Goal: Use online tool/utility: Utilize a website feature to perform a specific function

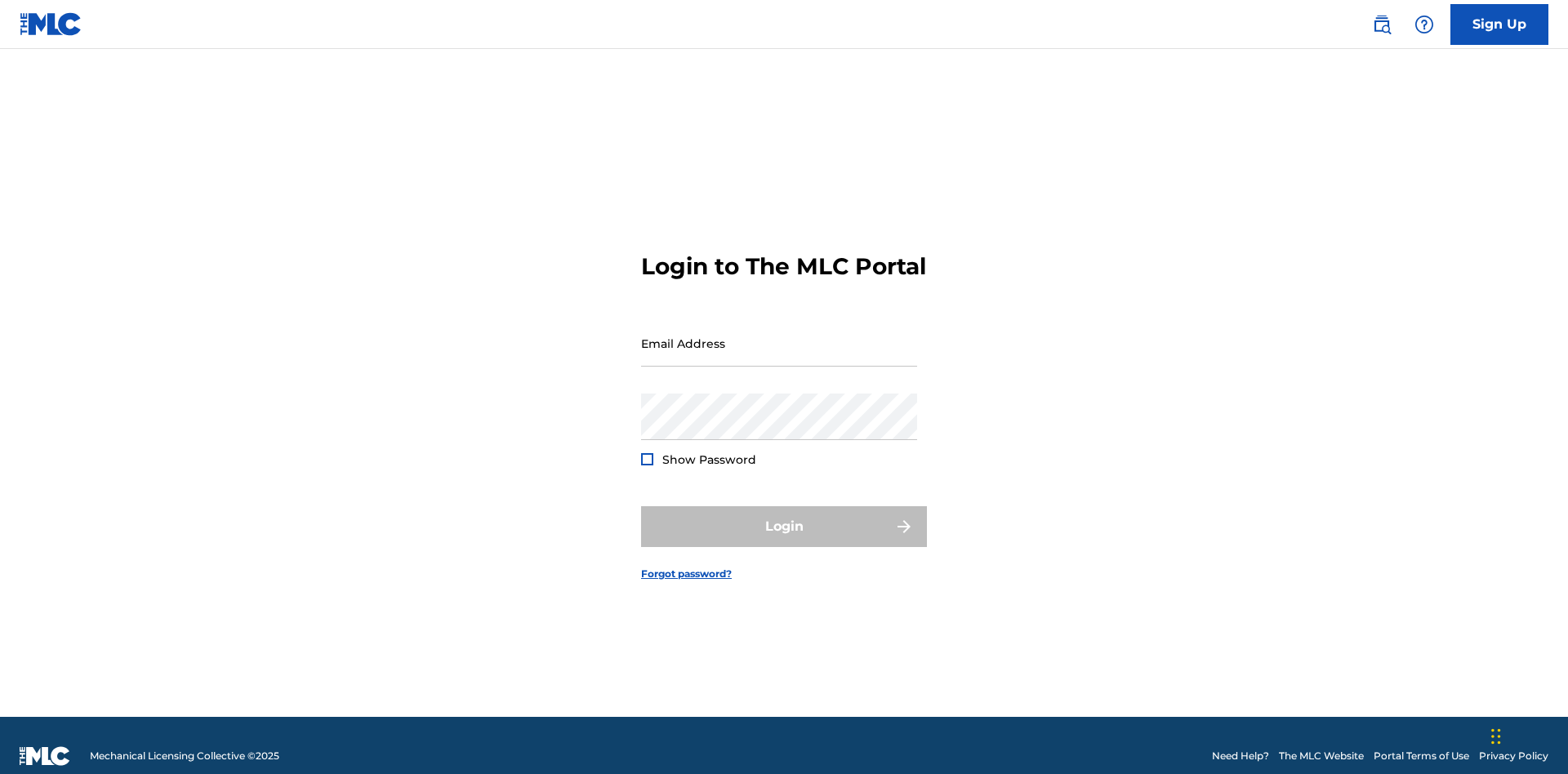
scroll to position [21, 0]
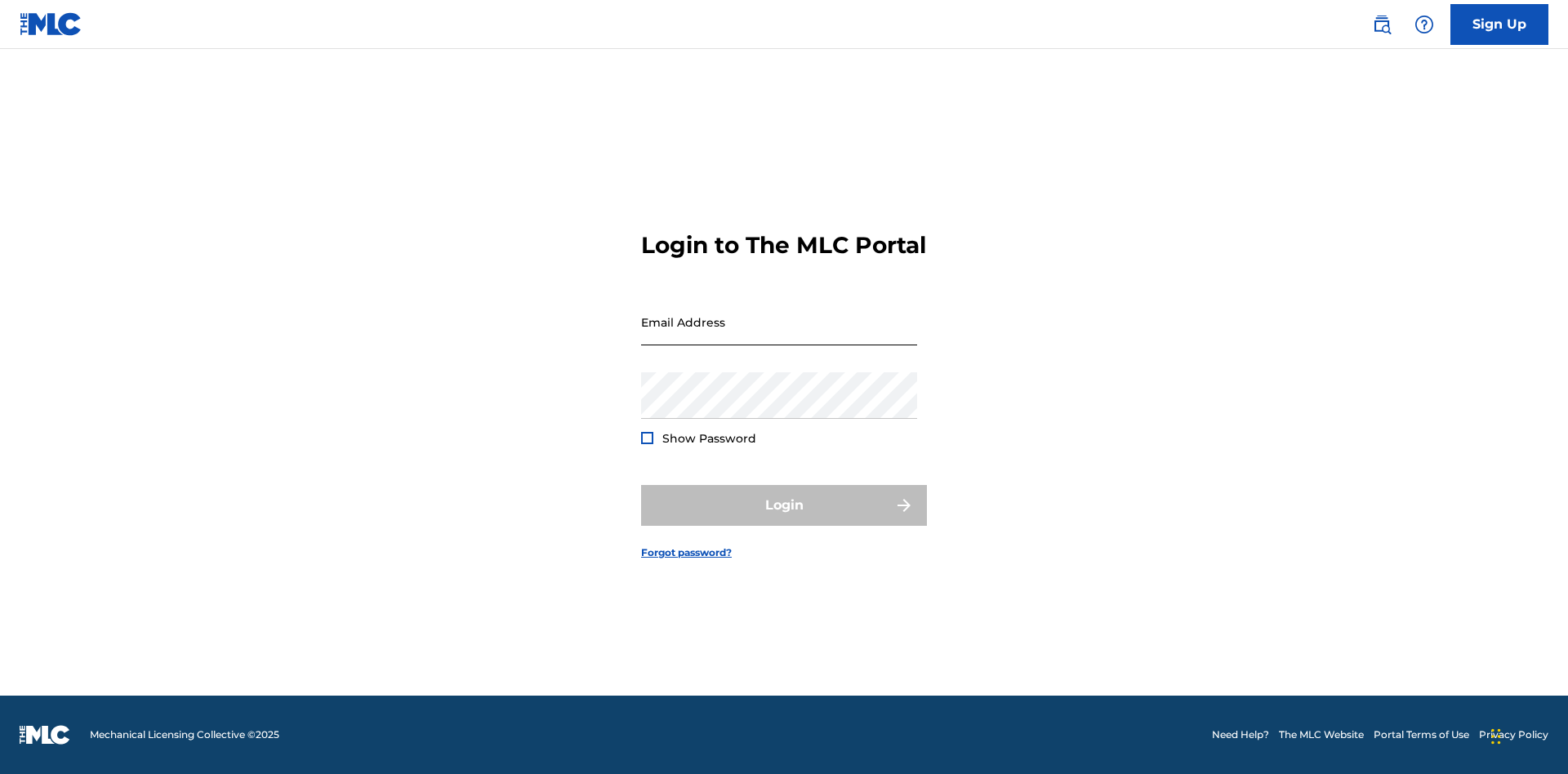
click at [779, 336] on input "Email Address" at bounding box center [779, 322] width 276 height 47
type input "Duke.McTesterson@gmail.com"
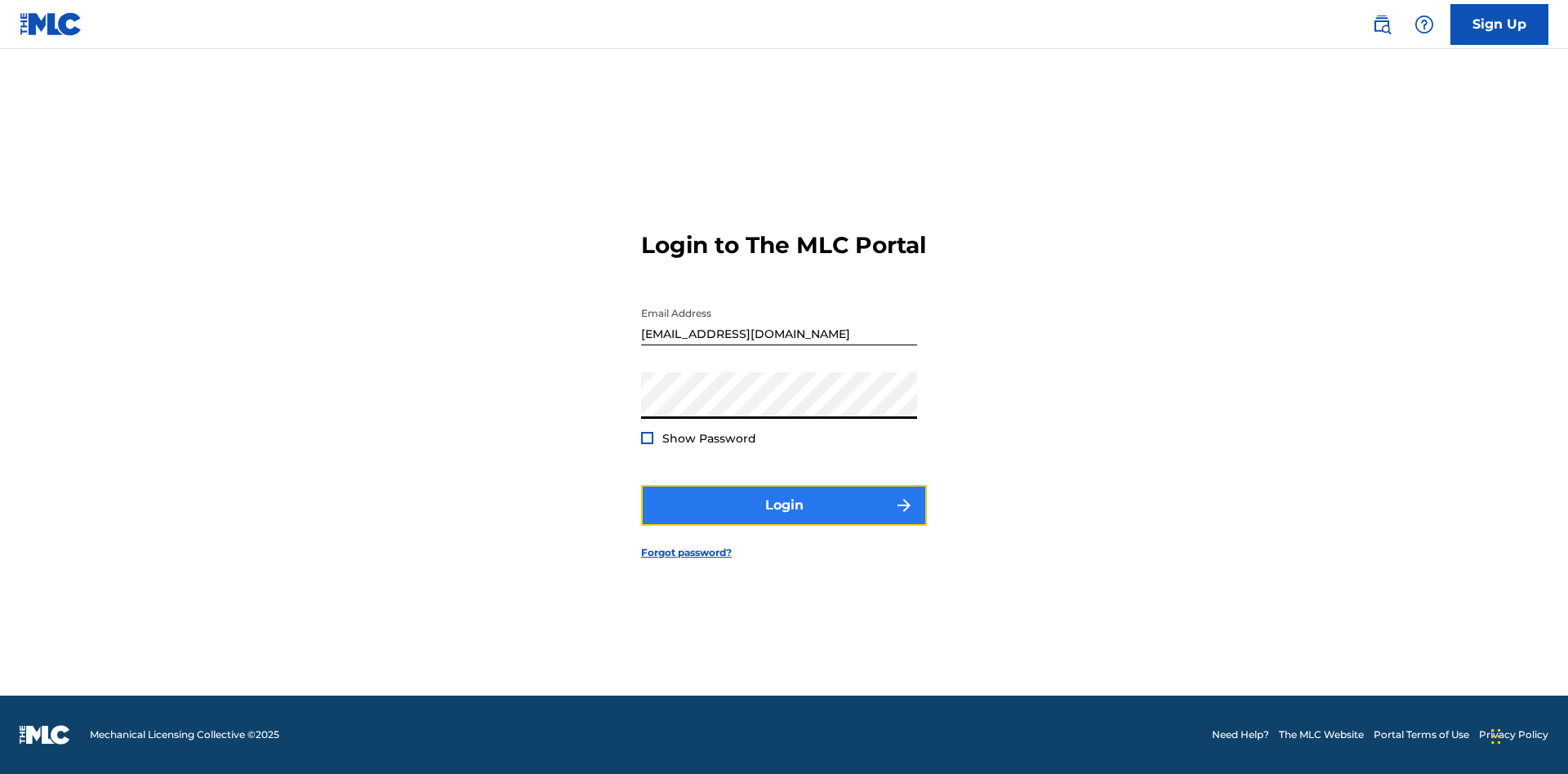
click at [784, 520] on button "Login" at bounding box center [784, 505] width 286 height 41
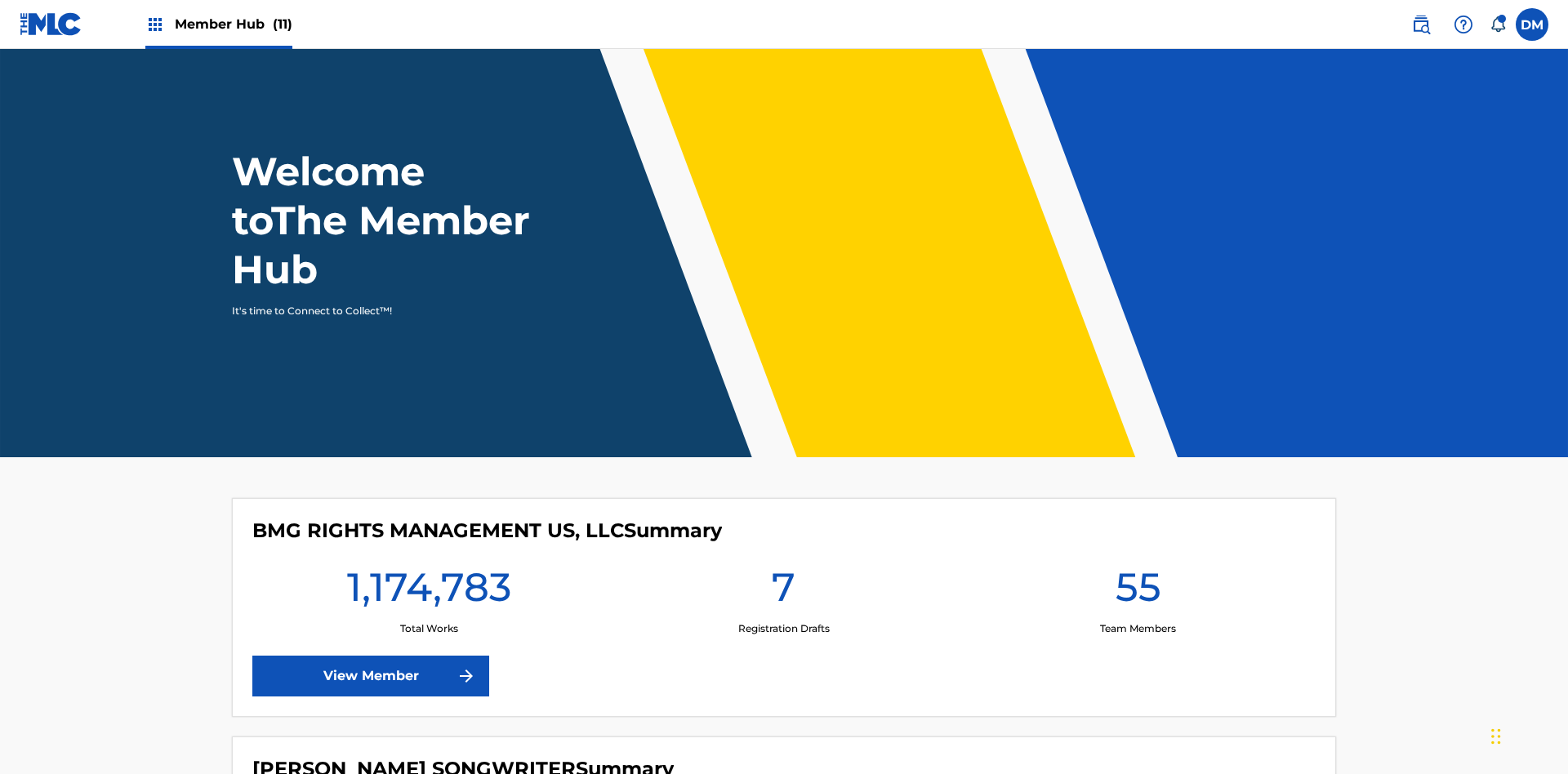
click at [218, 24] on span "Member Hub (11)" at bounding box center [233, 24] width 117 height 19
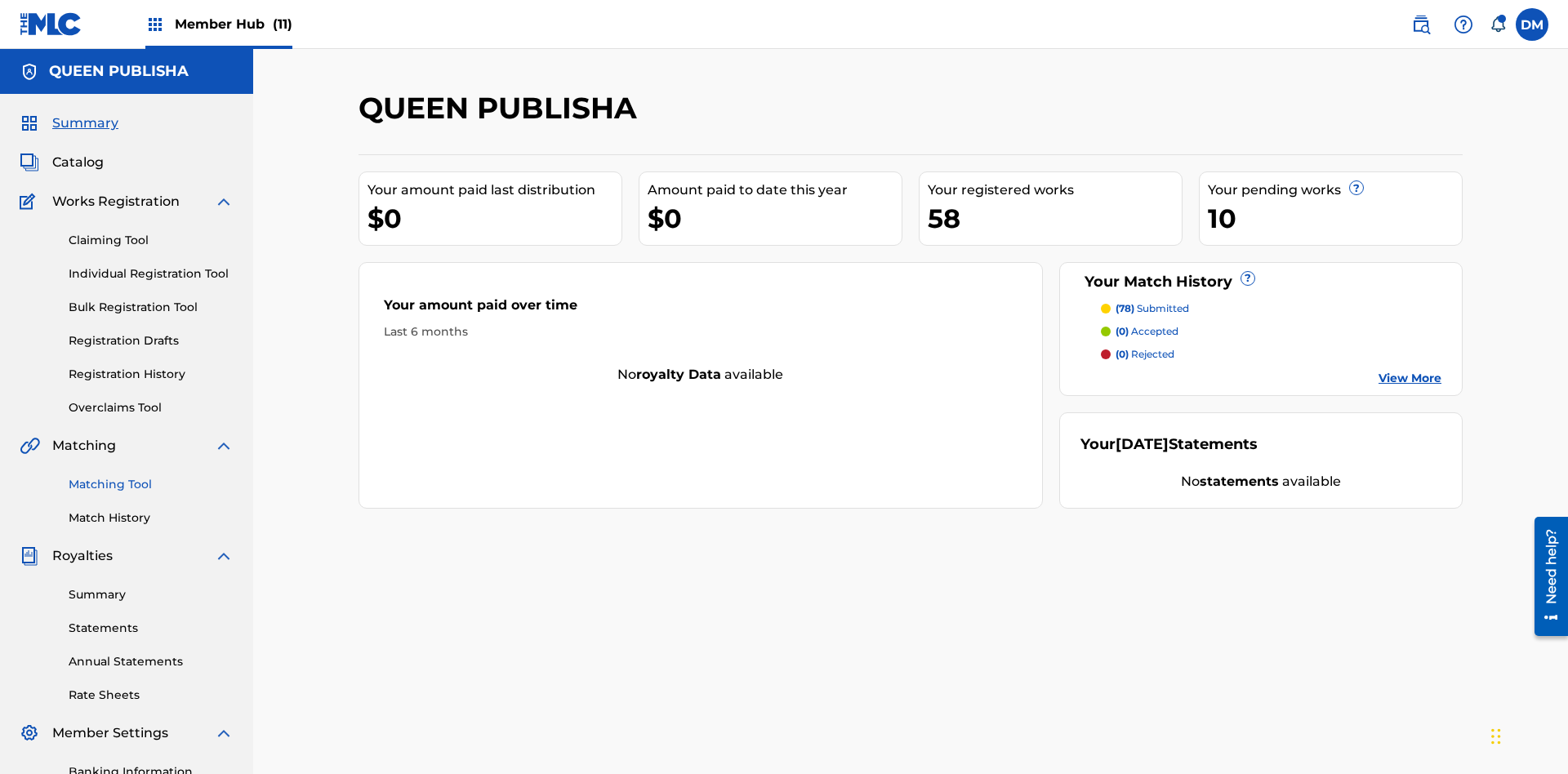
click at [151, 476] on link "Matching Tool" at bounding box center [151, 484] width 165 height 17
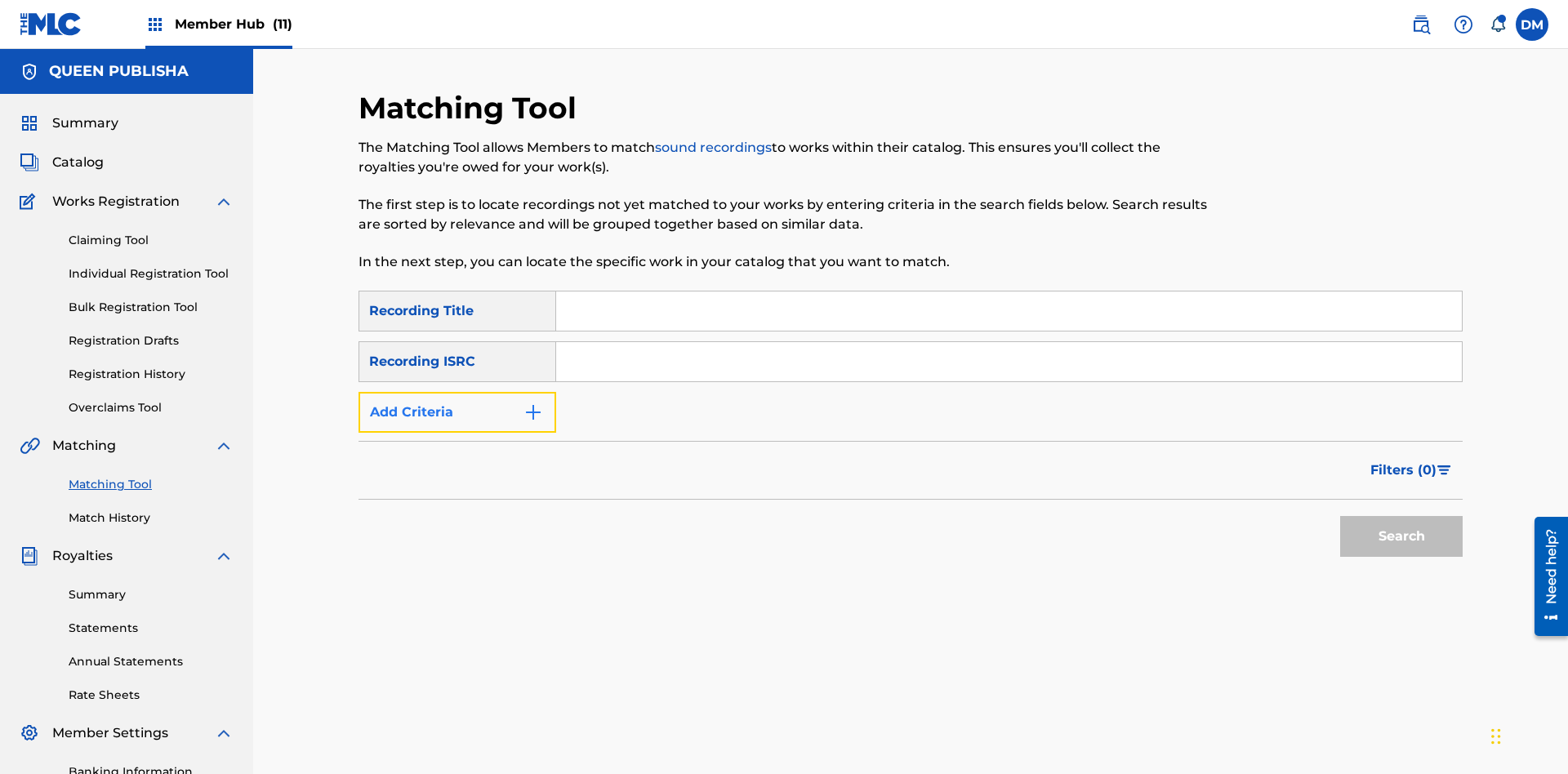
click at [457, 392] on button "Add Criteria" at bounding box center [457, 412] width 198 height 41
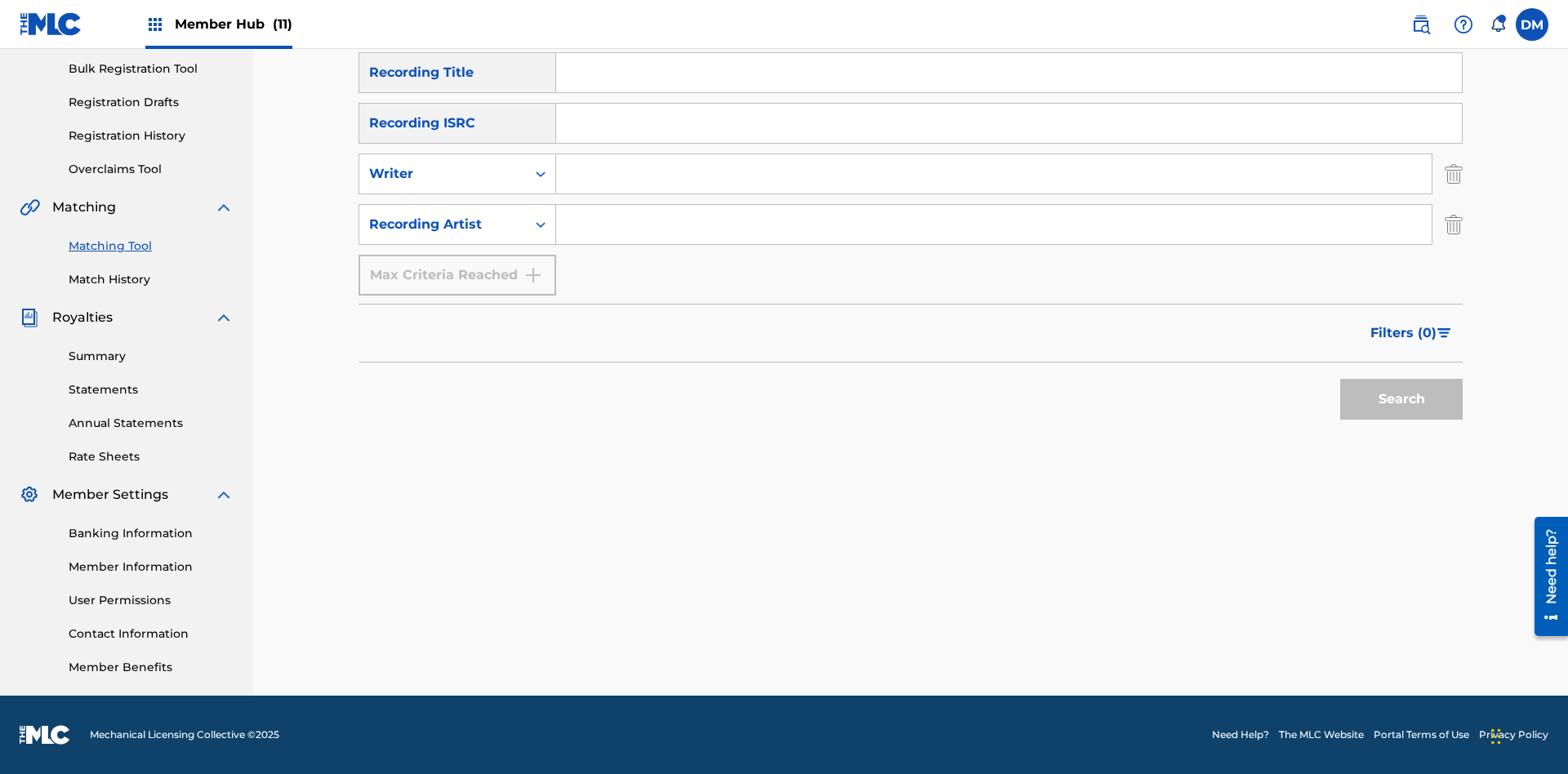
click at [1008, 92] on input "Search Form" at bounding box center [1009, 72] width 906 height 39
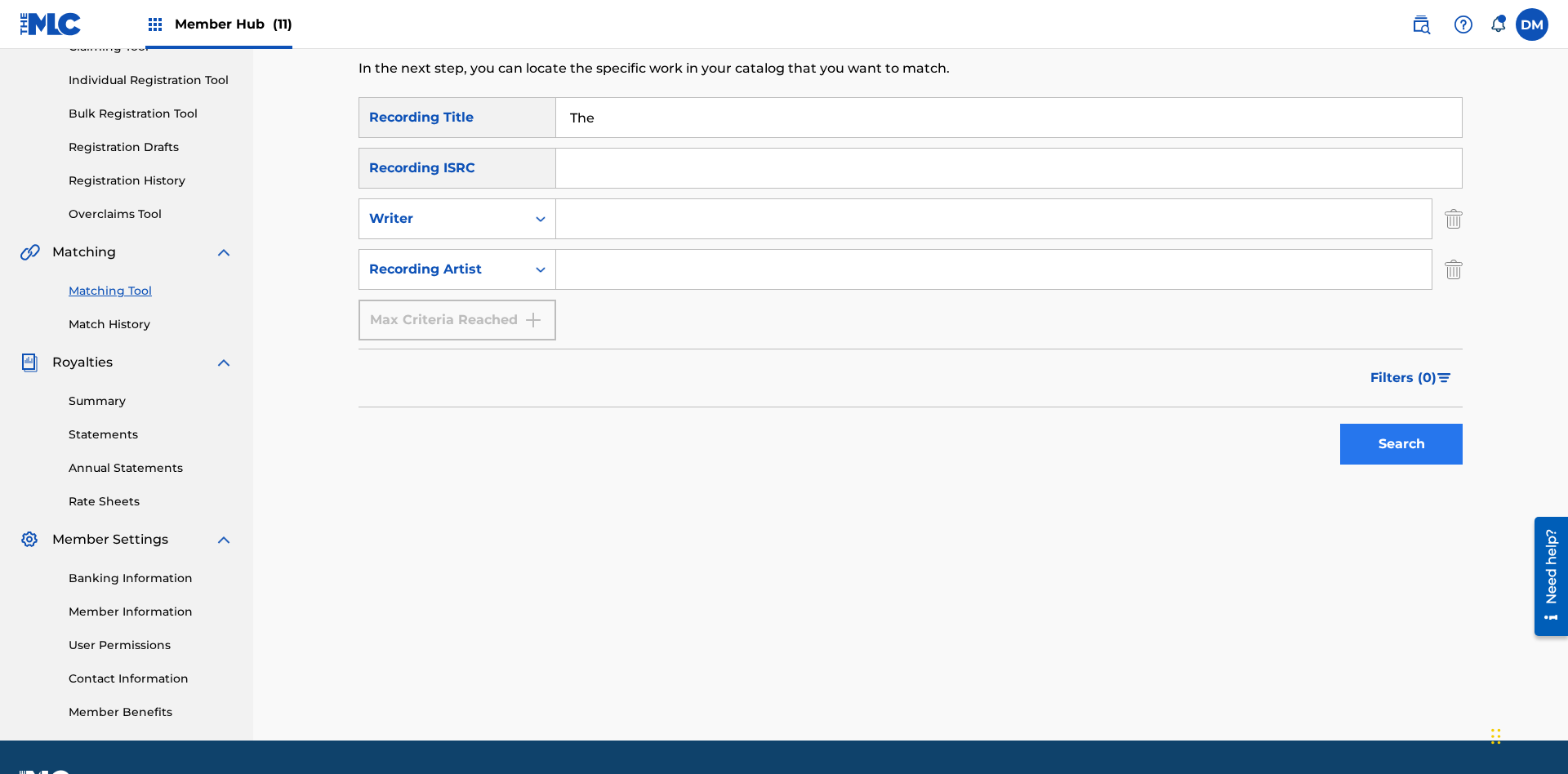
type input "The"
click at [1401, 424] on button "Search" at bounding box center [1400, 444] width 122 height 41
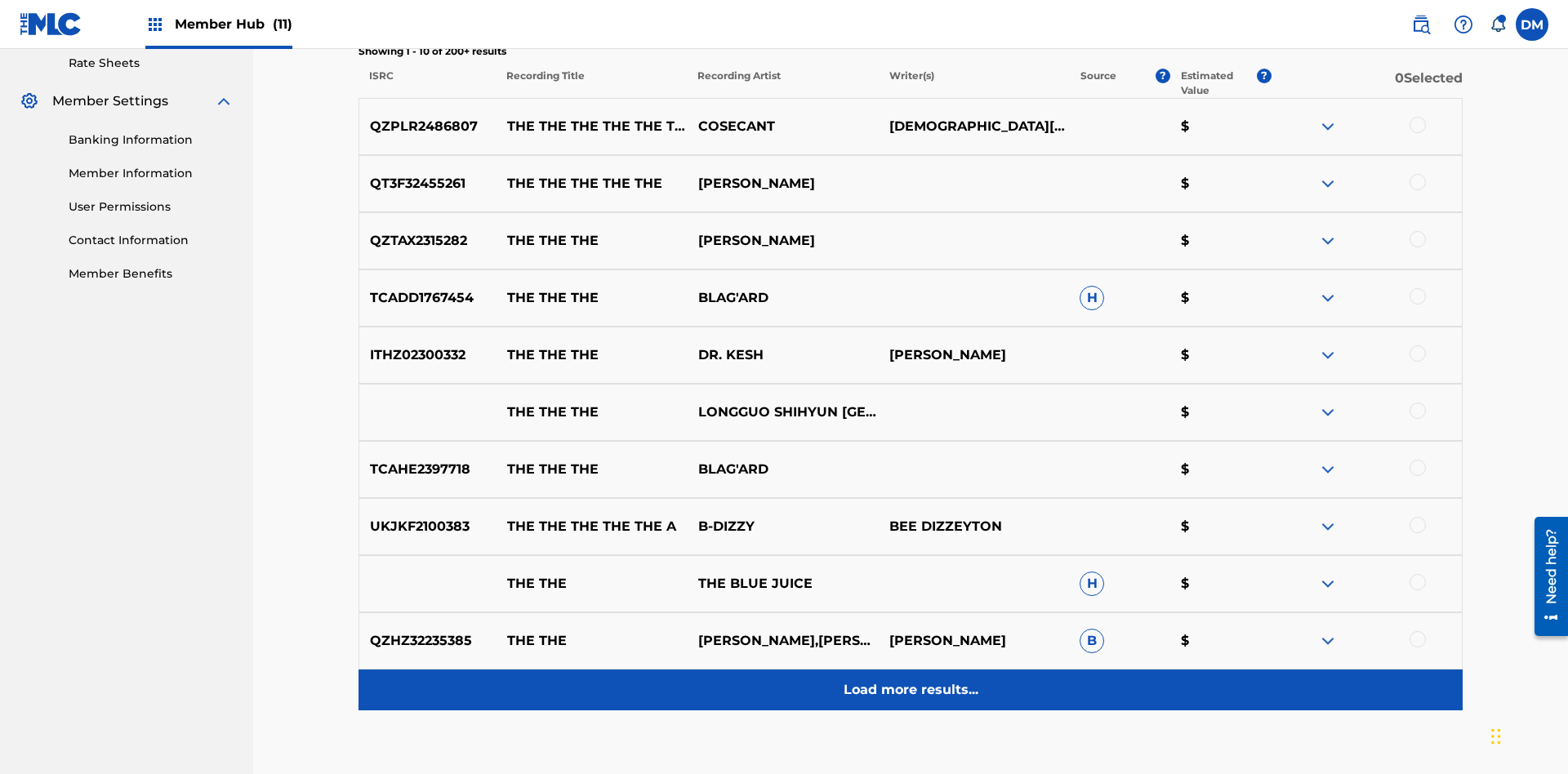
click at [910, 681] on p "Load more results..." at bounding box center [911, 691] width 135 height 20
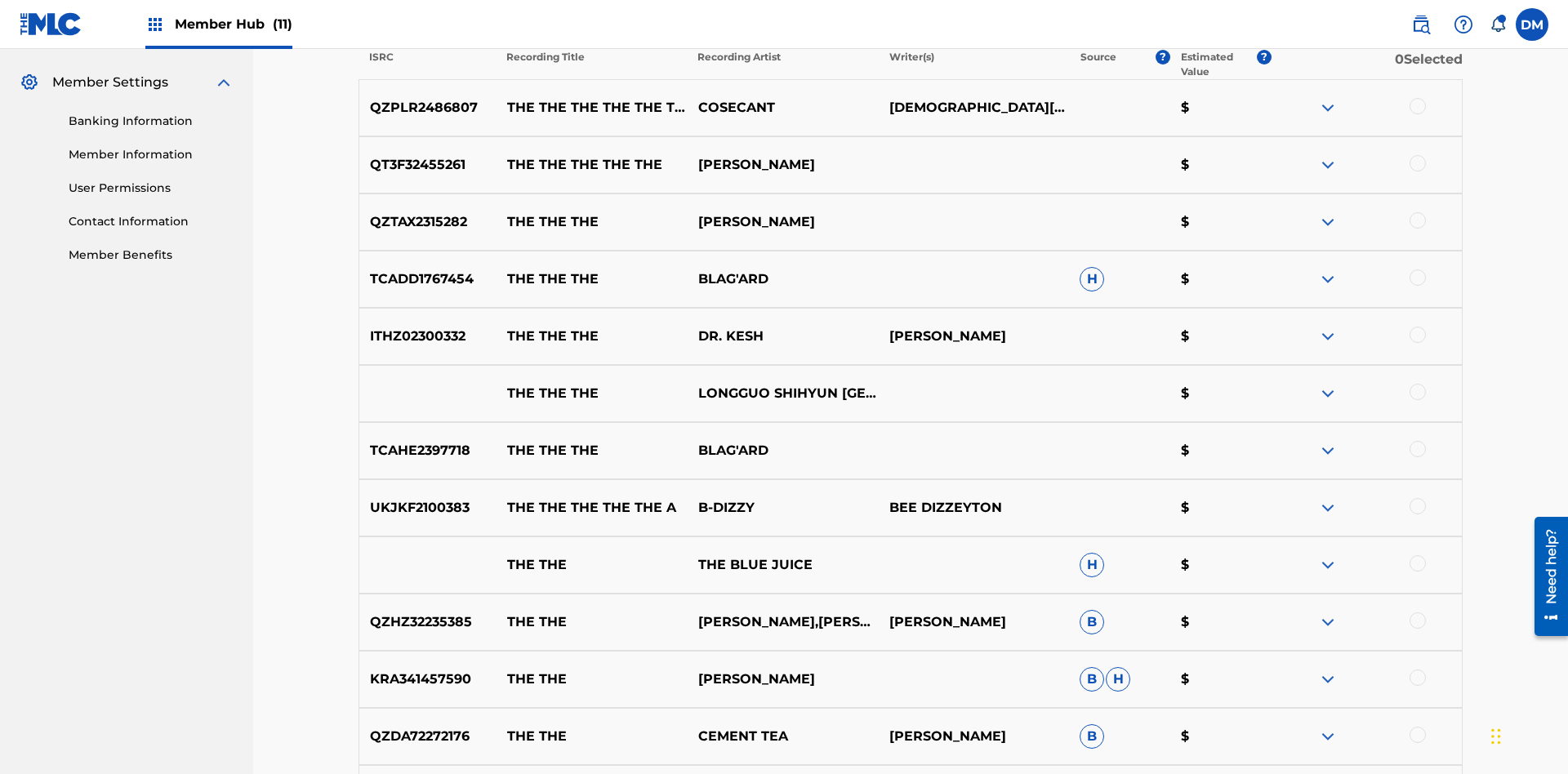
click at [1417, 106] on div at bounding box center [1417, 106] width 16 height 16
click at [1417, 213] on div at bounding box center [1417, 221] width 16 height 16
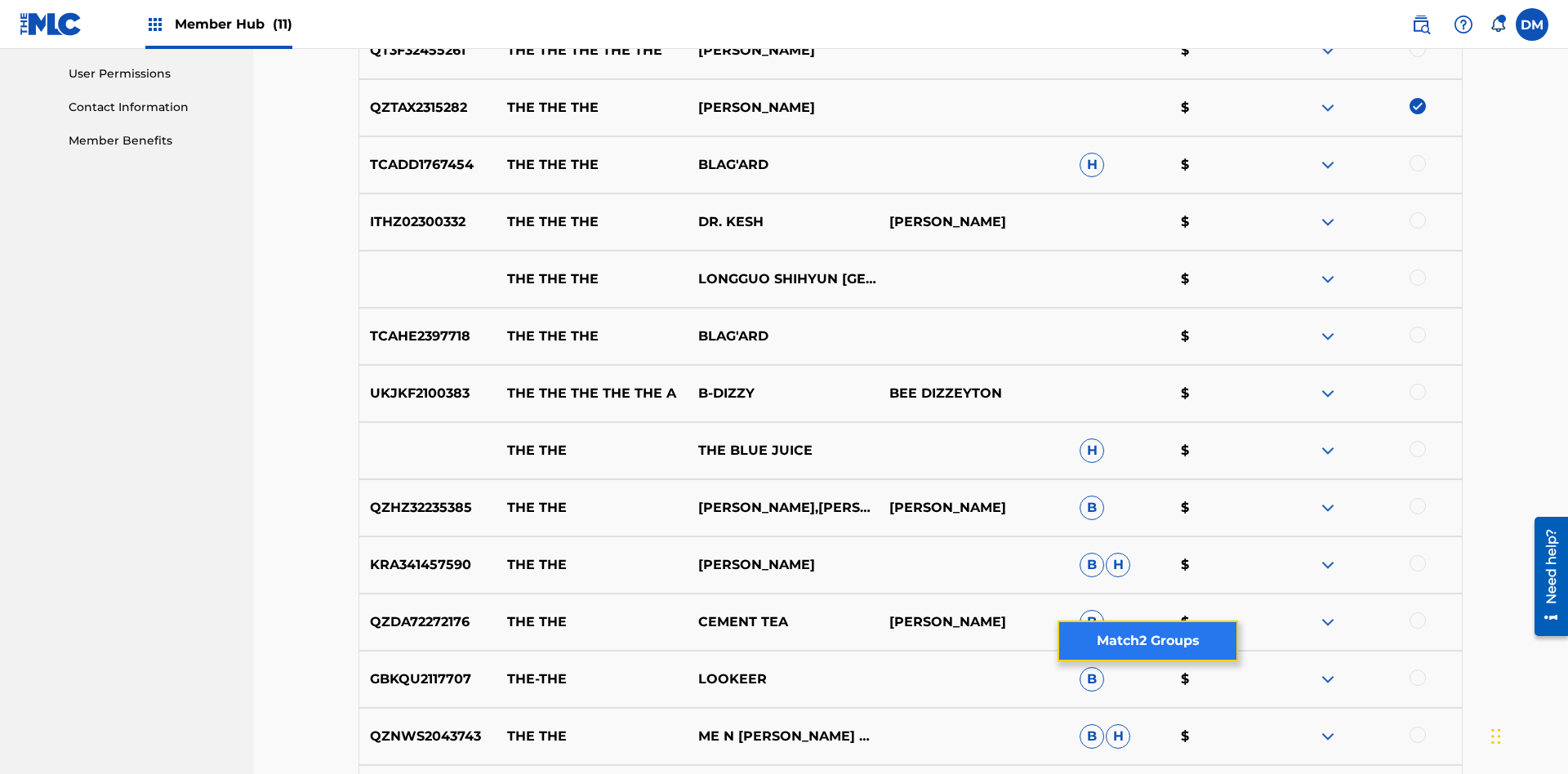
click at [1147, 641] on button "Match 2 Groups" at bounding box center [1148, 641] width 181 height 41
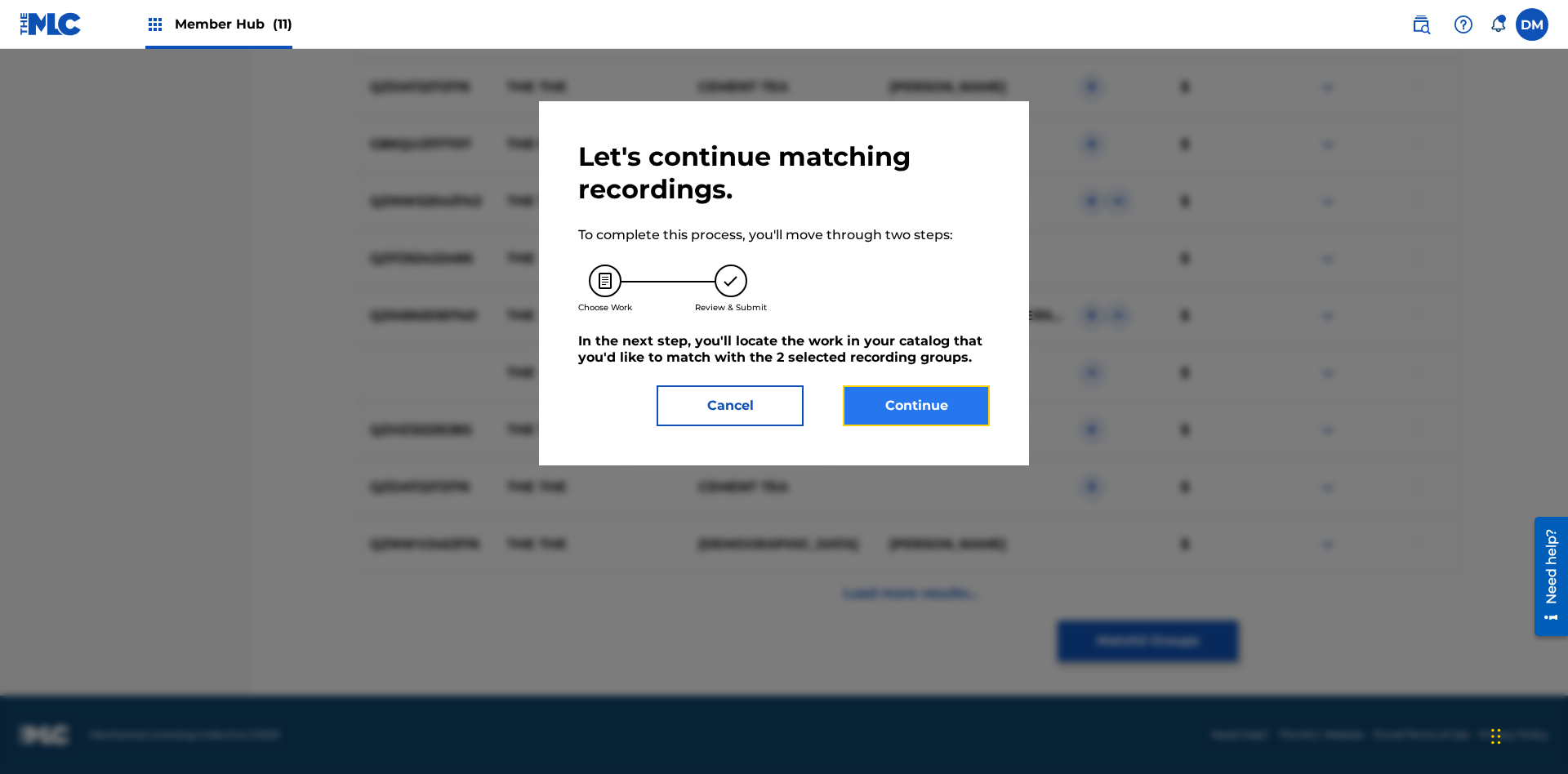
click at [917, 406] on button "Continue" at bounding box center [917, 405] width 147 height 41
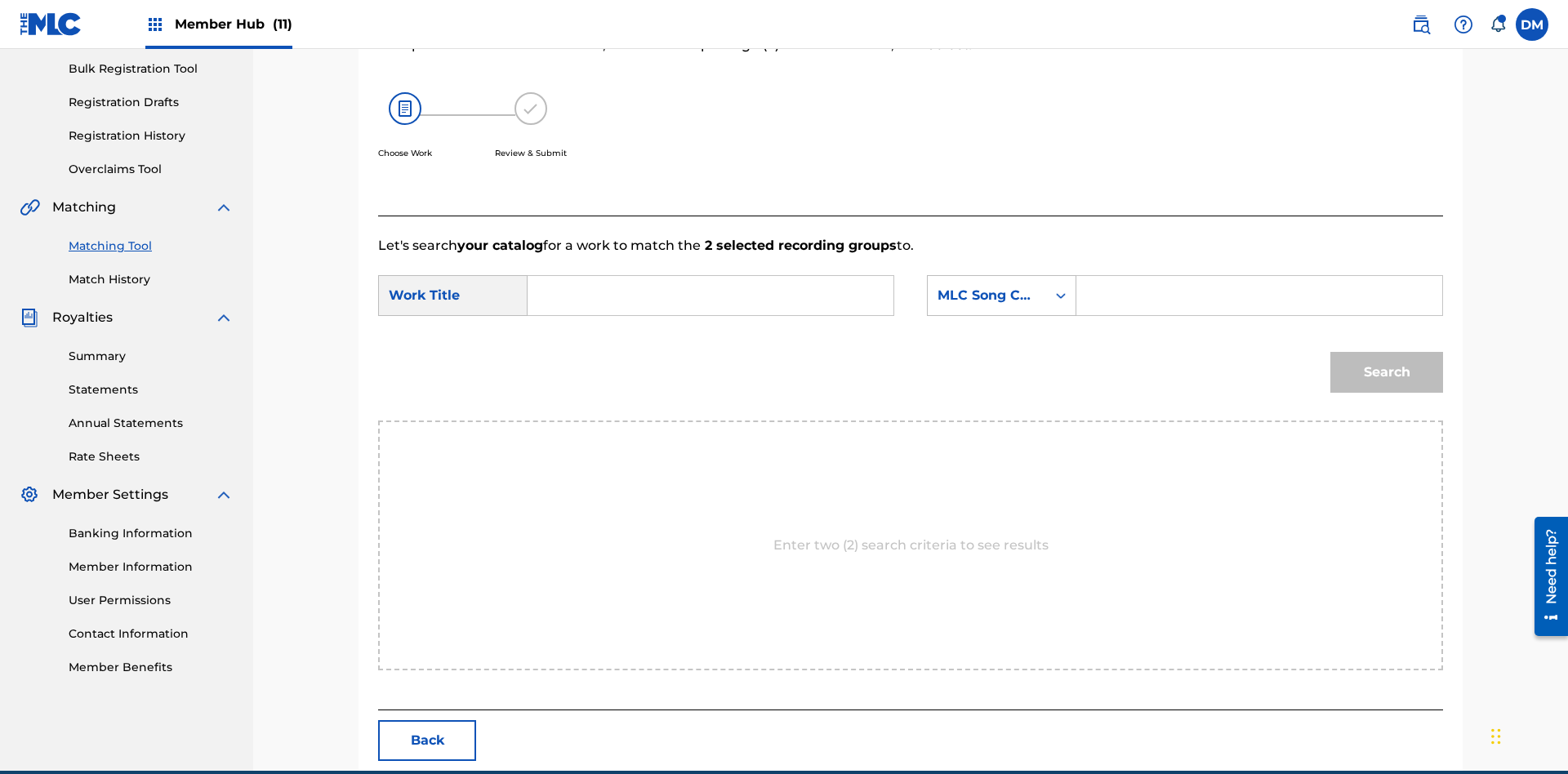
click at [710, 276] on input "Search Form" at bounding box center [710, 295] width 338 height 39
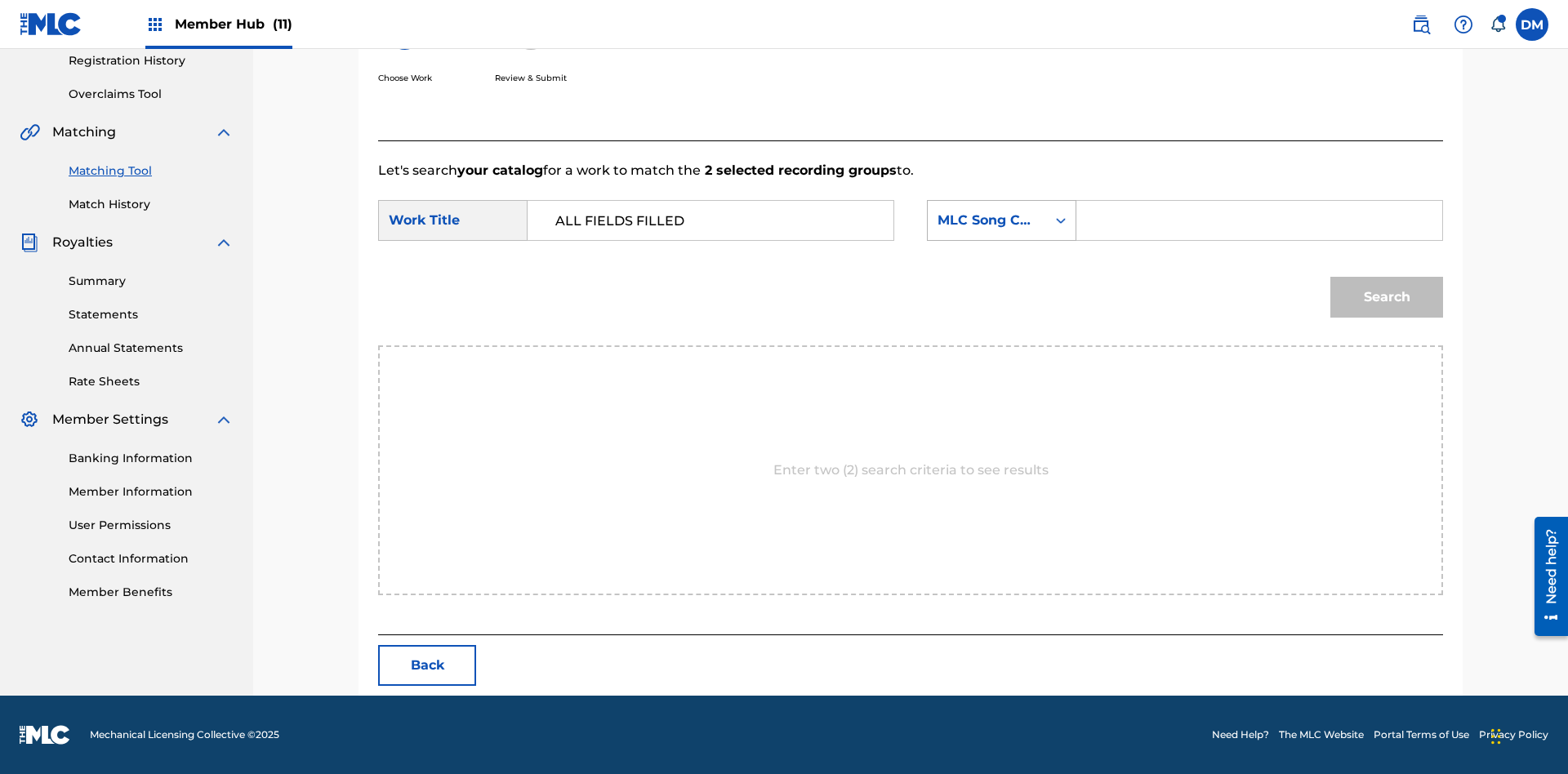
type input "ALL FIELDS FILLED"
click at [1001, 221] on div "MLC Song Code" at bounding box center [986, 221] width 98 height 20
click at [1001, 282] on div "ISWC" at bounding box center [1001, 302] width 148 height 41
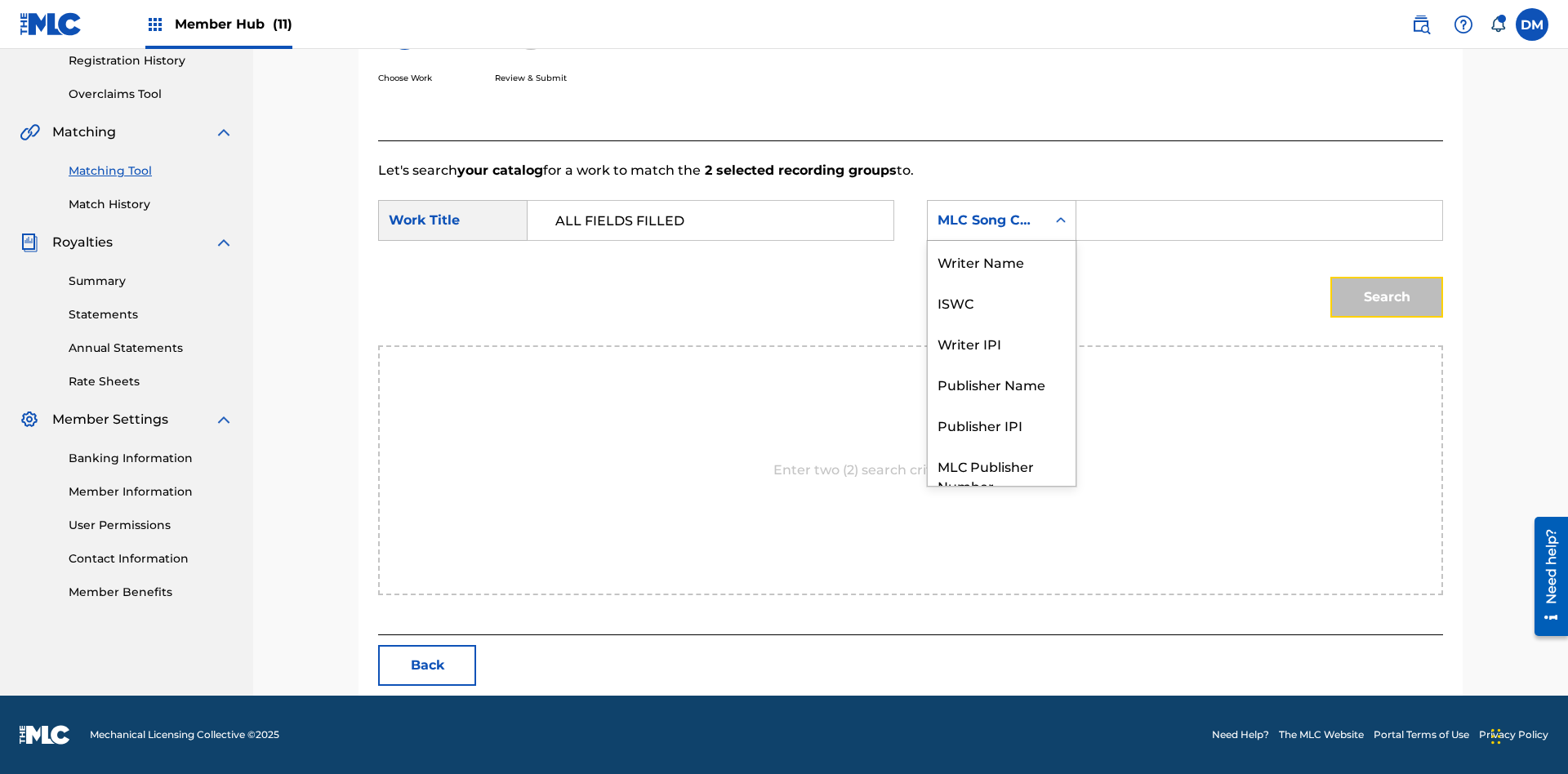
click at [1386, 297] on button "Search" at bounding box center [1385, 297] width 112 height 41
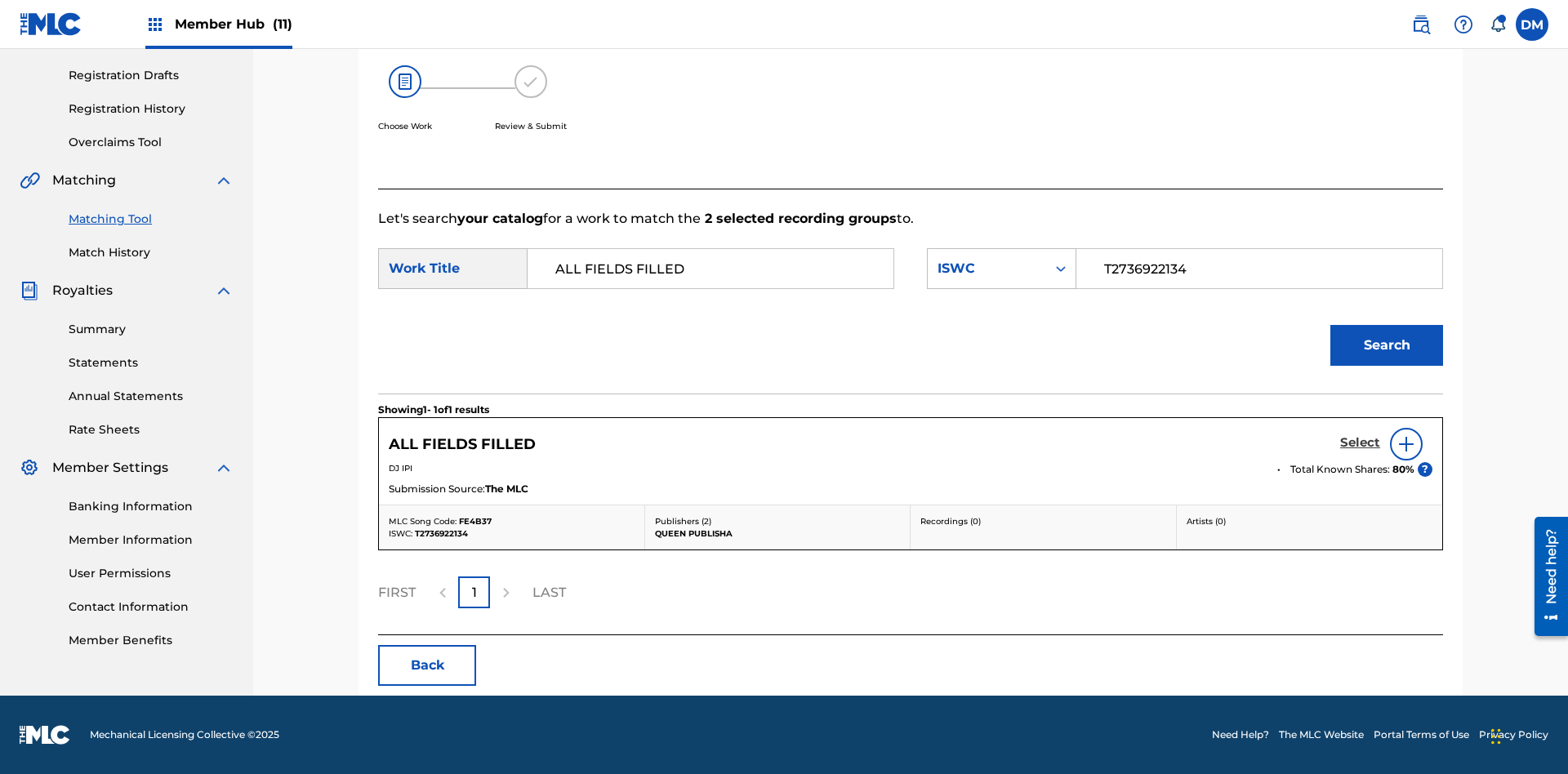
click at [1359, 443] on h5 "Select" at bounding box center [1359, 443] width 40 height 16
